Goal: Information Seeking & Learning: Learn about a topic

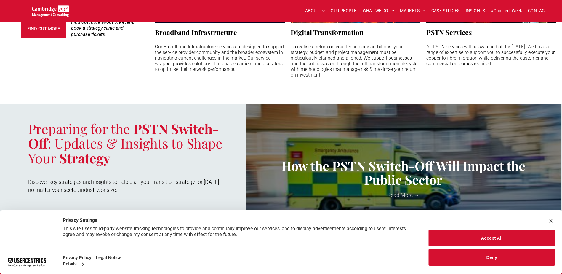
scroll to position [642, 0]
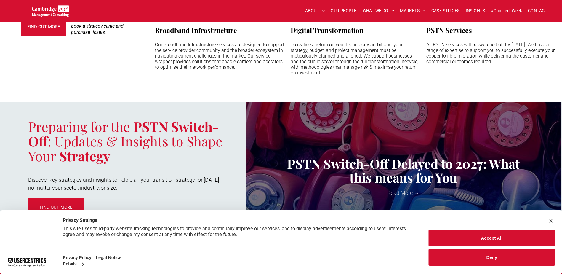
click at [460, 236] on button "Accept All" at bounding box center [491, 237] width 126 height 17
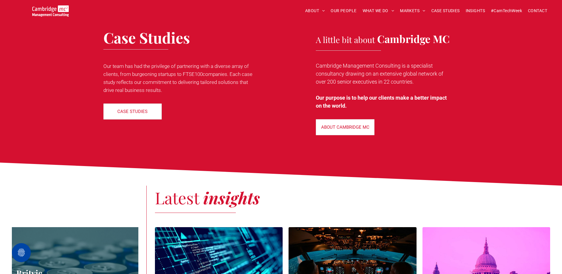
scroll to position [878, 0]
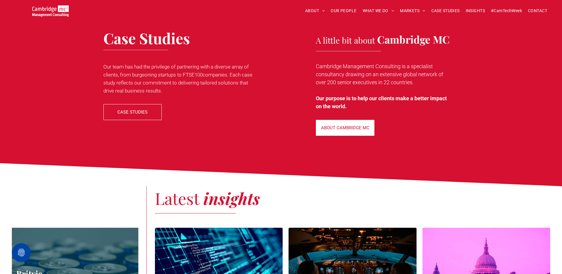
click at [134, 105] on span "CASE STUDIES" at bounding box center [132, 111] width 30 height 15
